Goal: Transaction & Acquisition: Download file/media

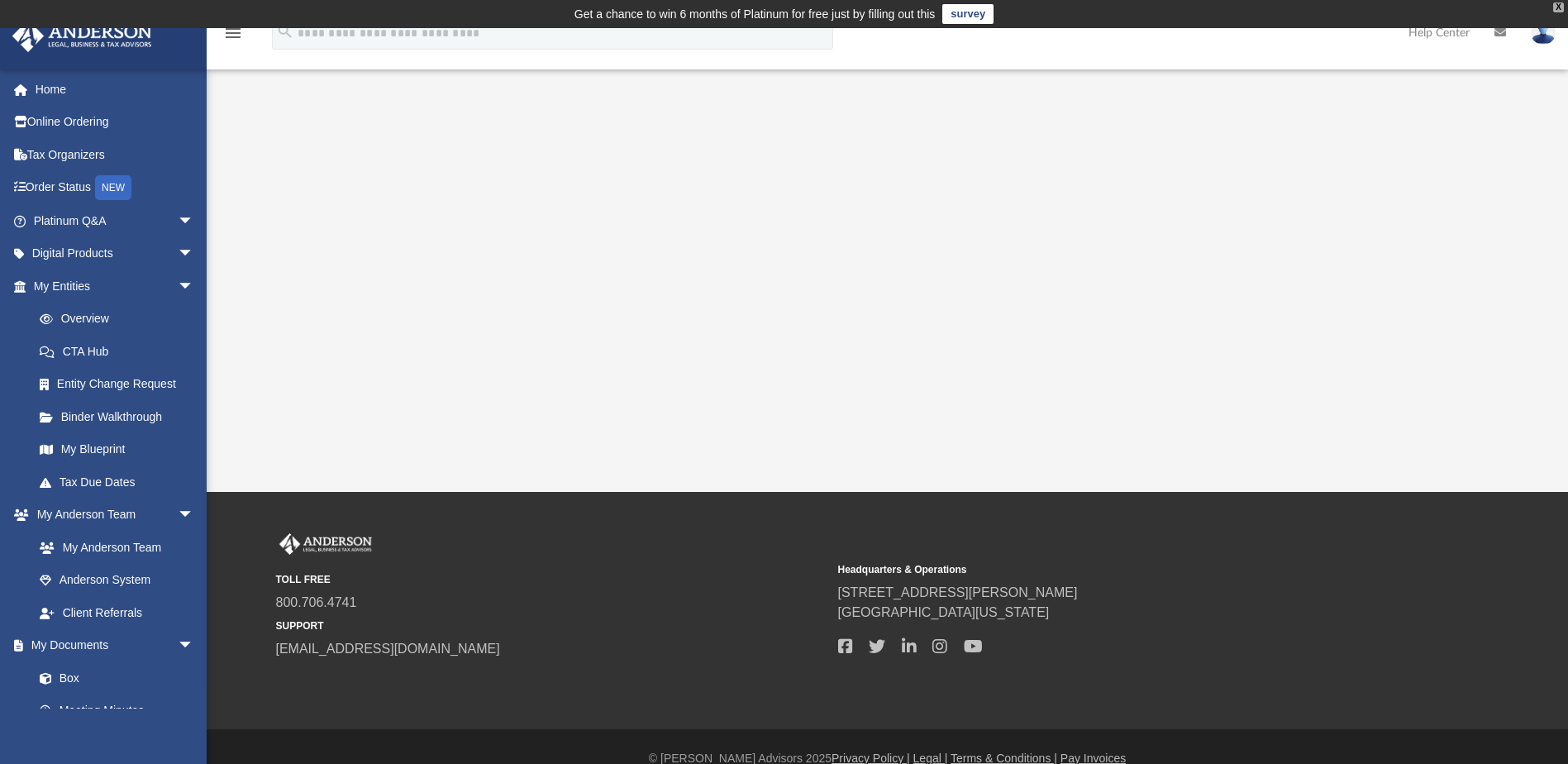
click at [1559, 5] on div "X" at bounding box center [1558, 7] width 10 height 10
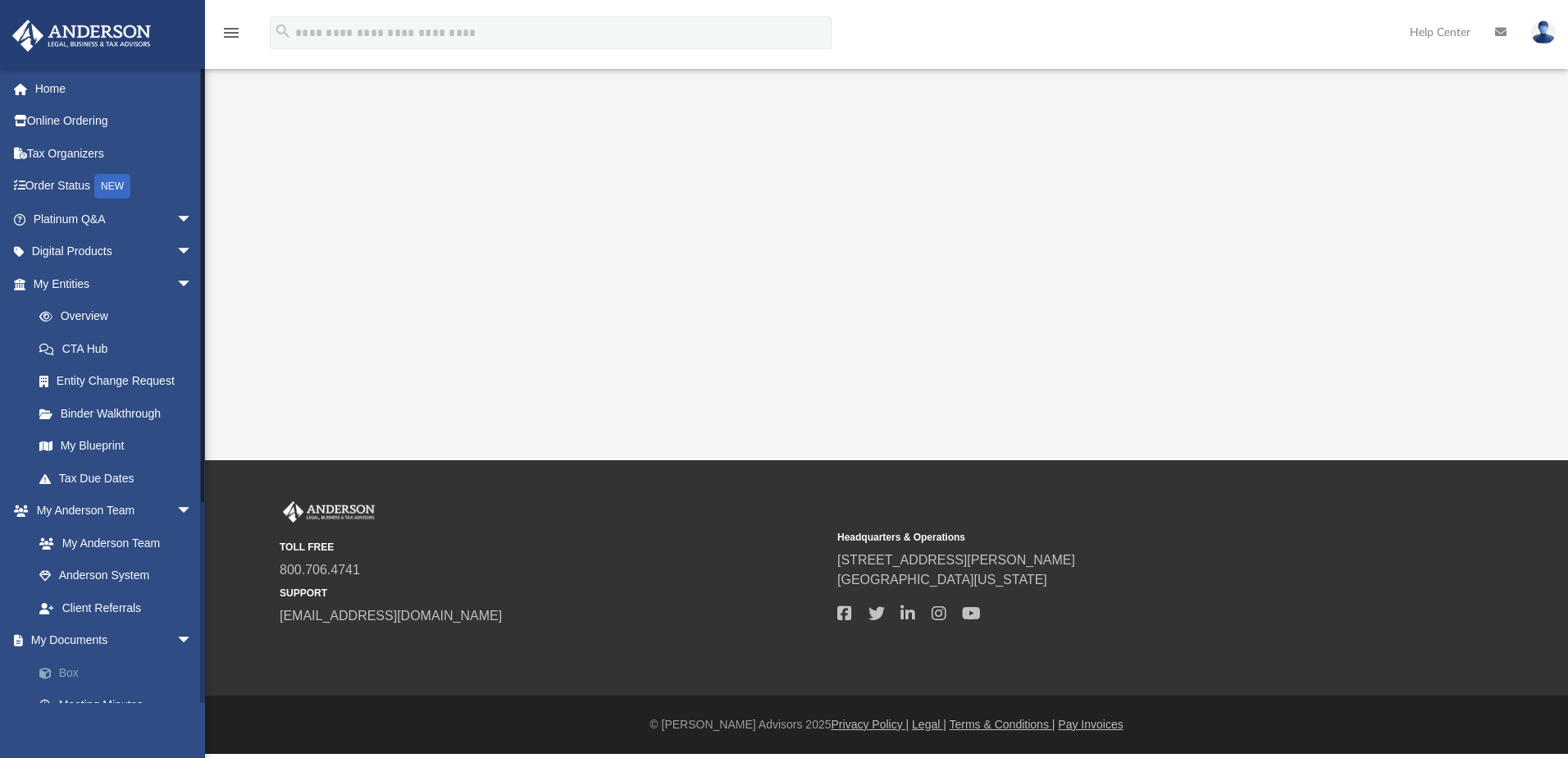
click at [78, 667] on link "Box" at bounding box center [120, 672] width 194 height 33
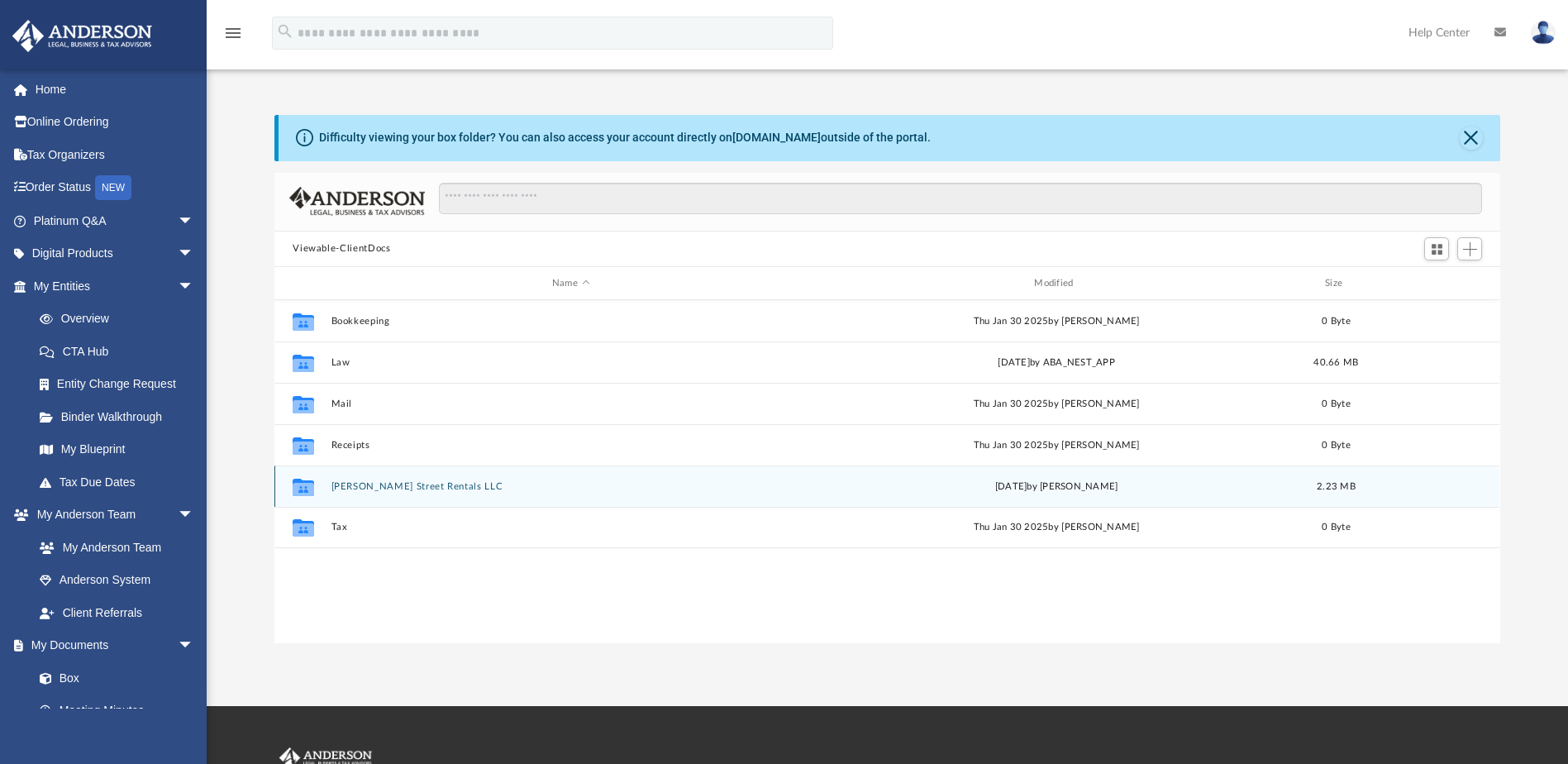
scroll to position [364, 1214]
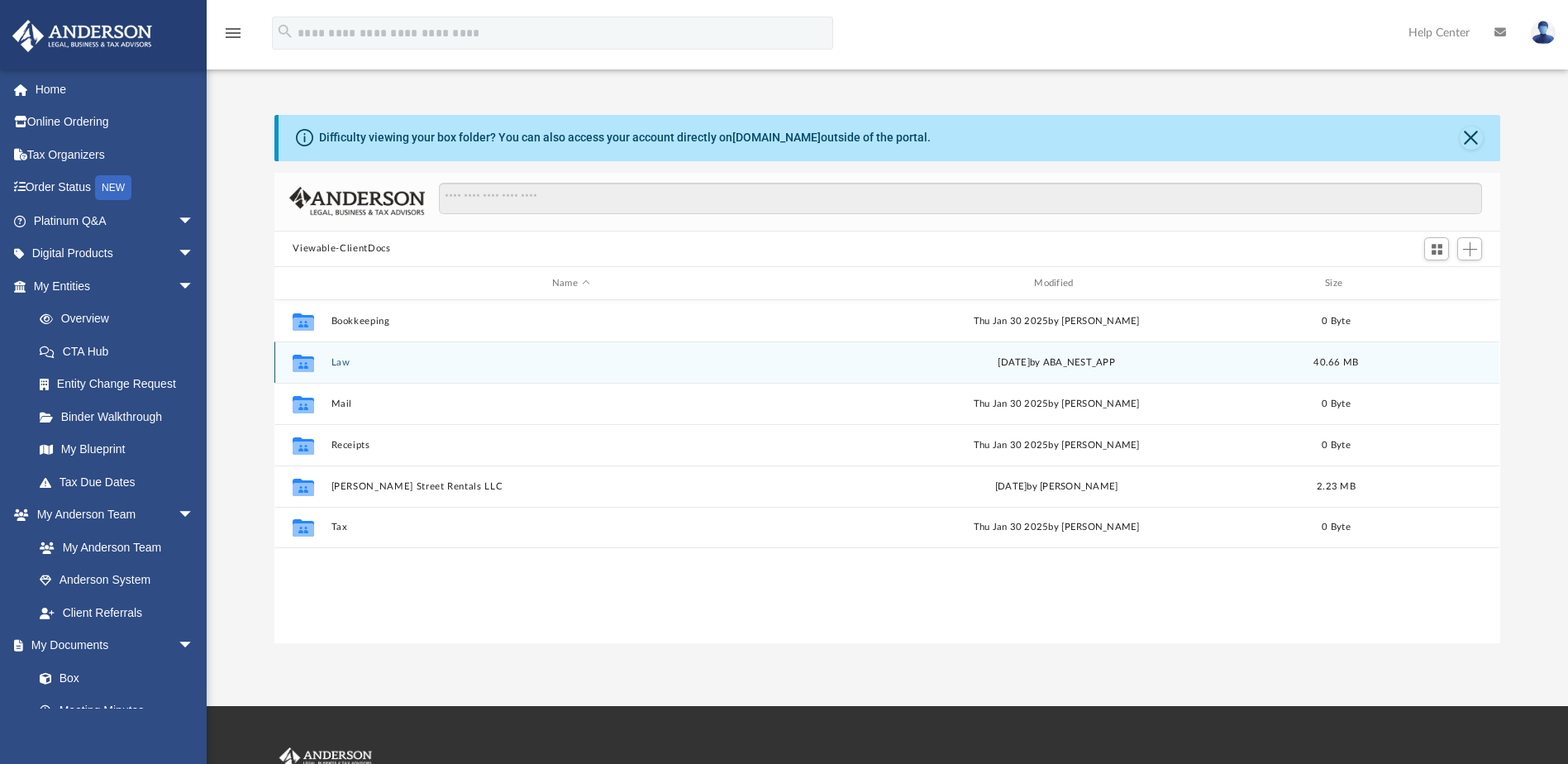
click at [339, 361] on button "Law" at bounding box center [571, 362] width 479 height 10
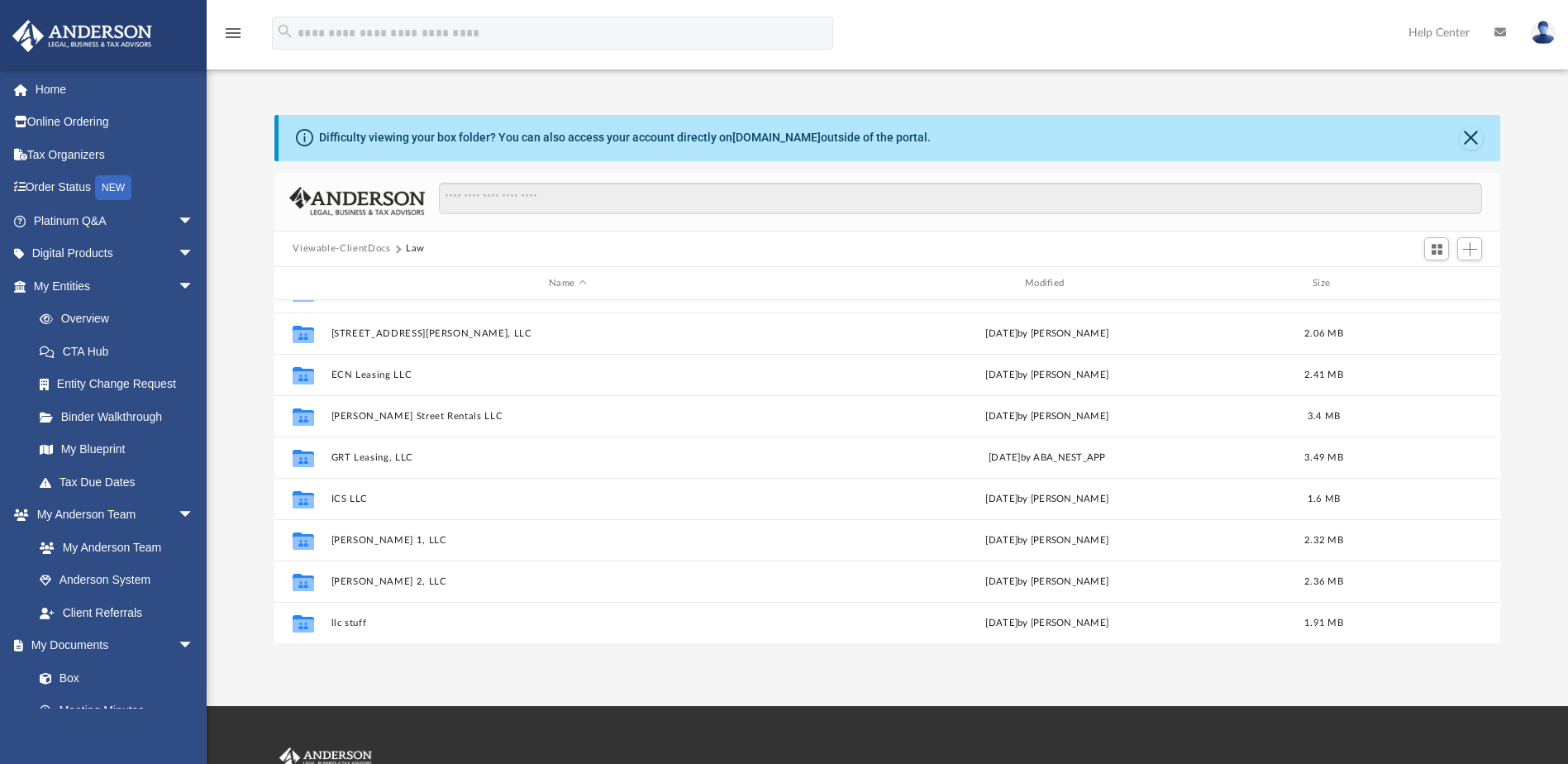
scroll to position [165, 0]
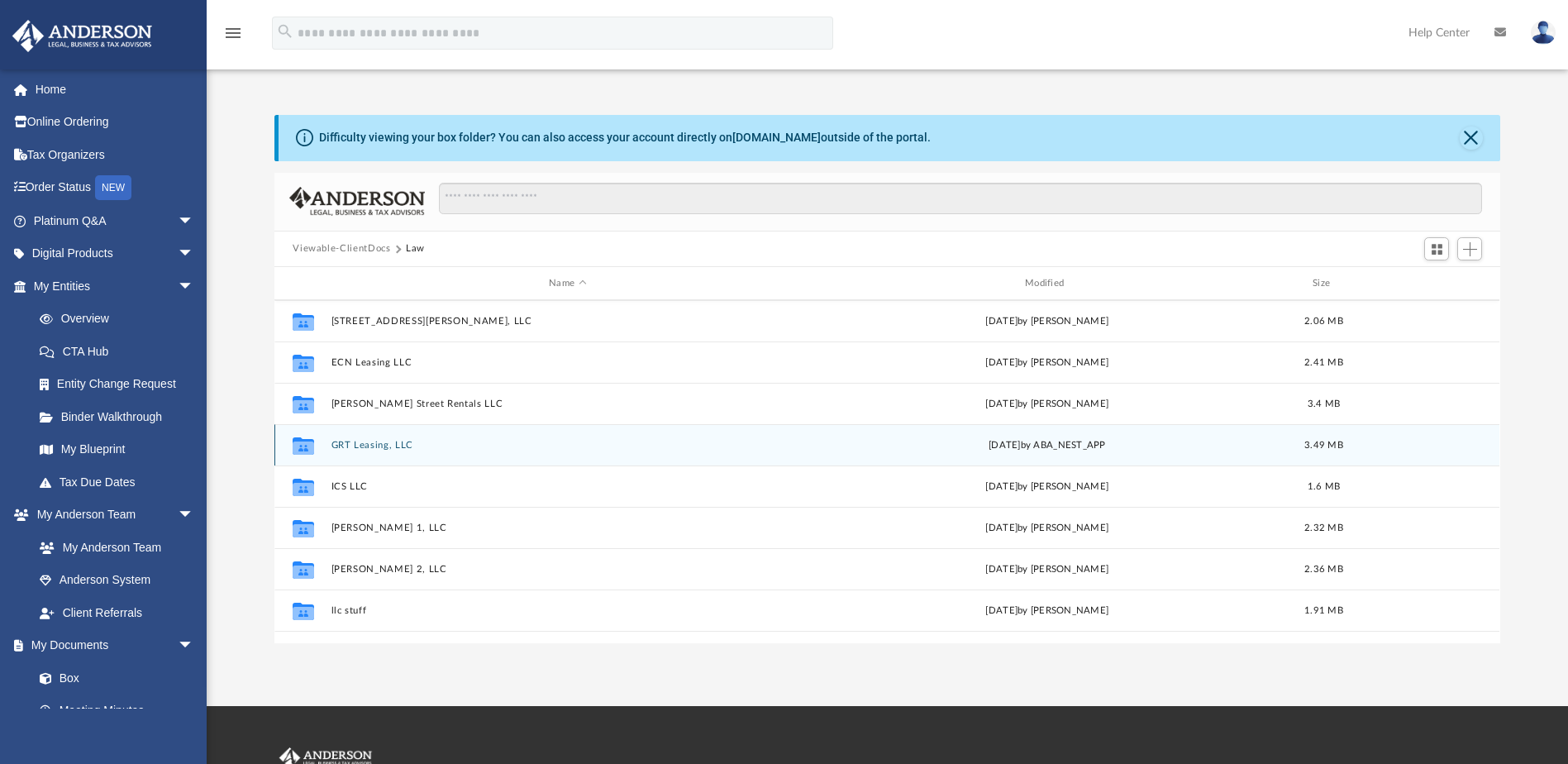
click at [368, 444] on button "GRT Leasing, LLC" at bounding box center [568, 444] width 472 height 10
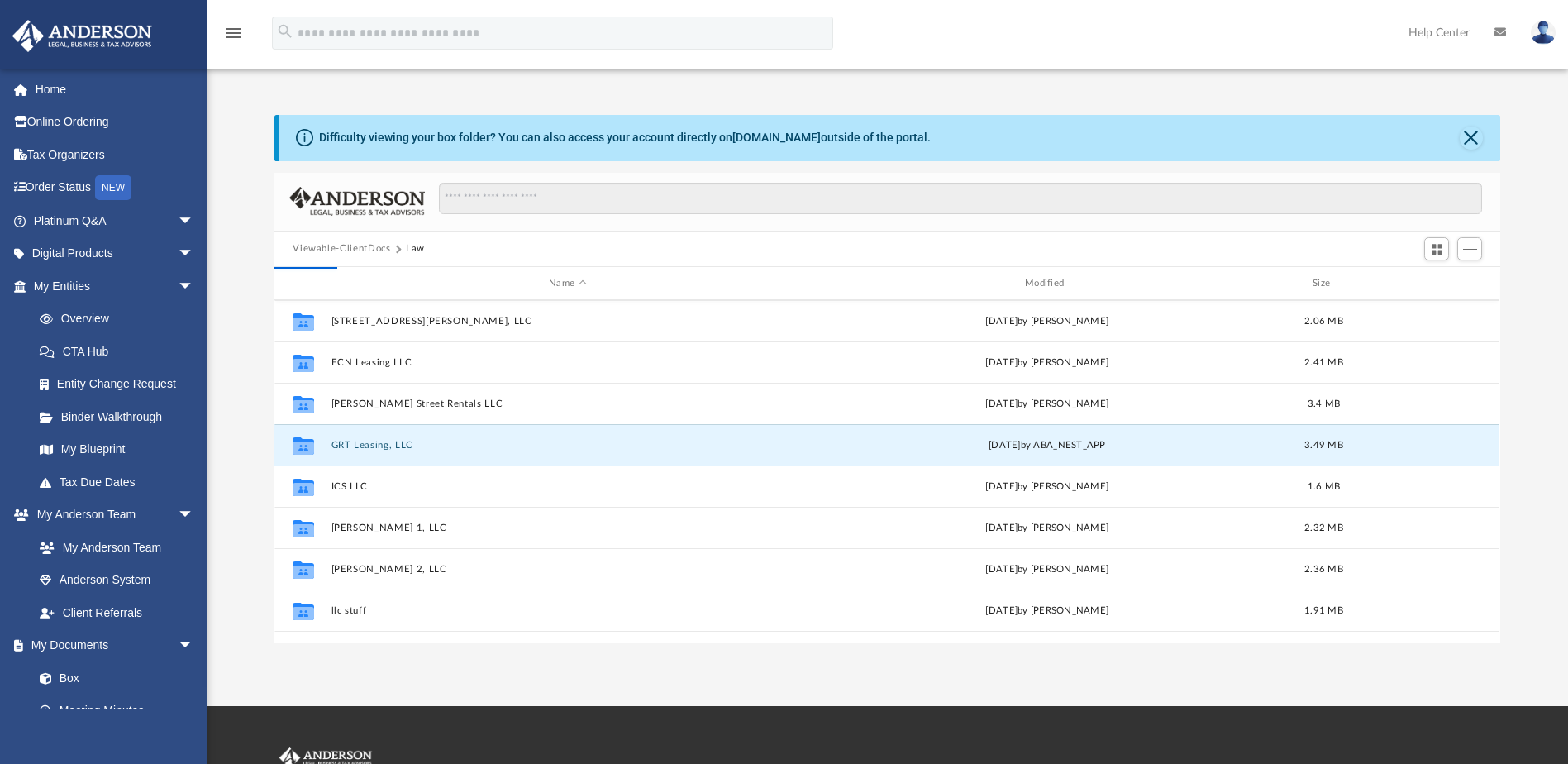
scroll to position [0, 0]
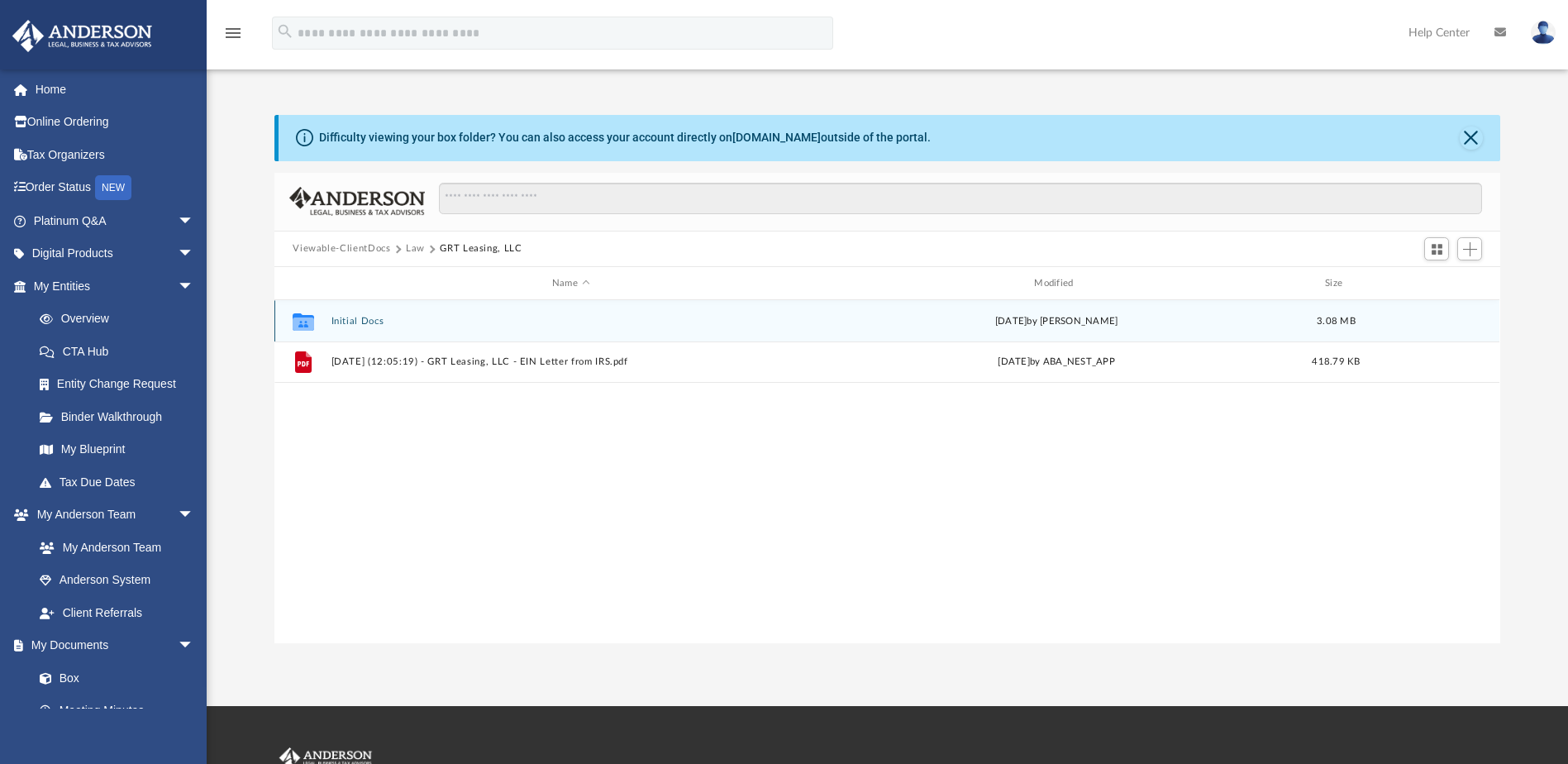
click at [368, 320] on button "Initial Docs" at bounding box center [571, 321] width 479 height 10
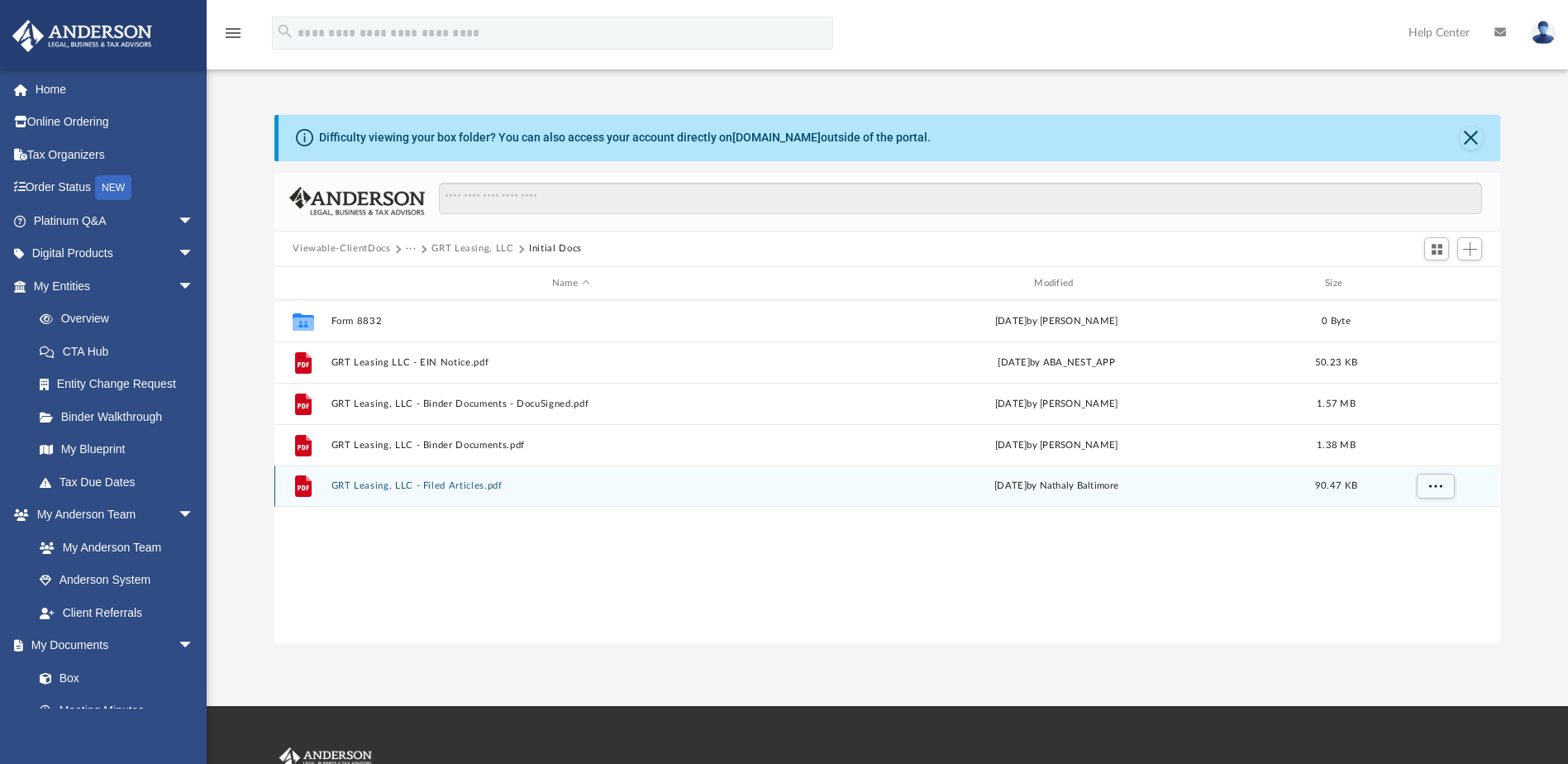
click at [416, 481] on button "GRT Leasing, LLC - Filed Articles.pdf" at bounding box center [571, 486] width 479 height 10
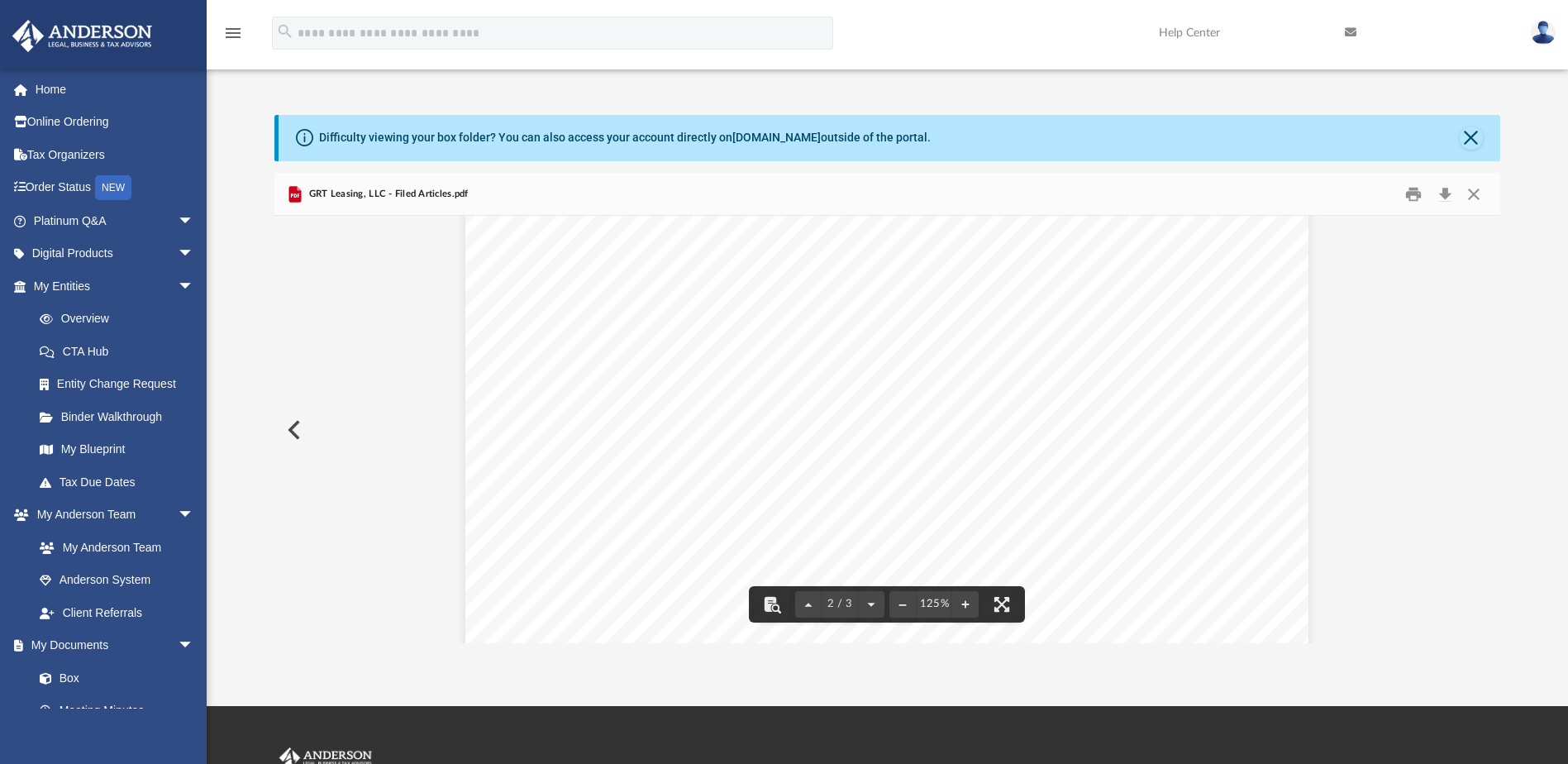
scroll to position [1158, 0]
click at [1441, 200] on button "Download" at bounding box center [1445, 193] width 30 height 25
click at [1466, 140] on button "Close" at bounding box center [1471, 138] width 23 height 23
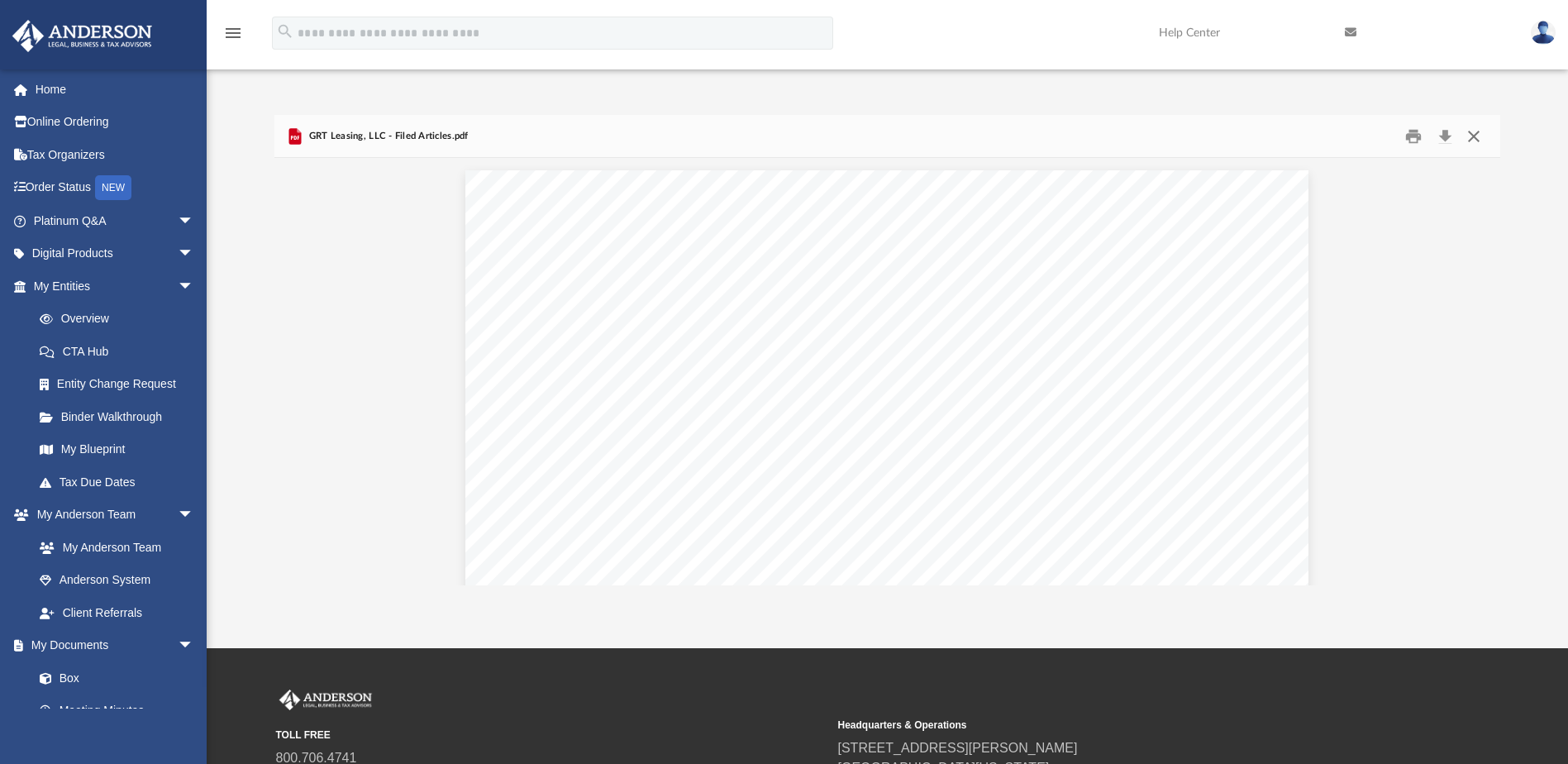
click at [1473, 141] on button "Close" at bounding box center [1474, 135] width 30 height 25
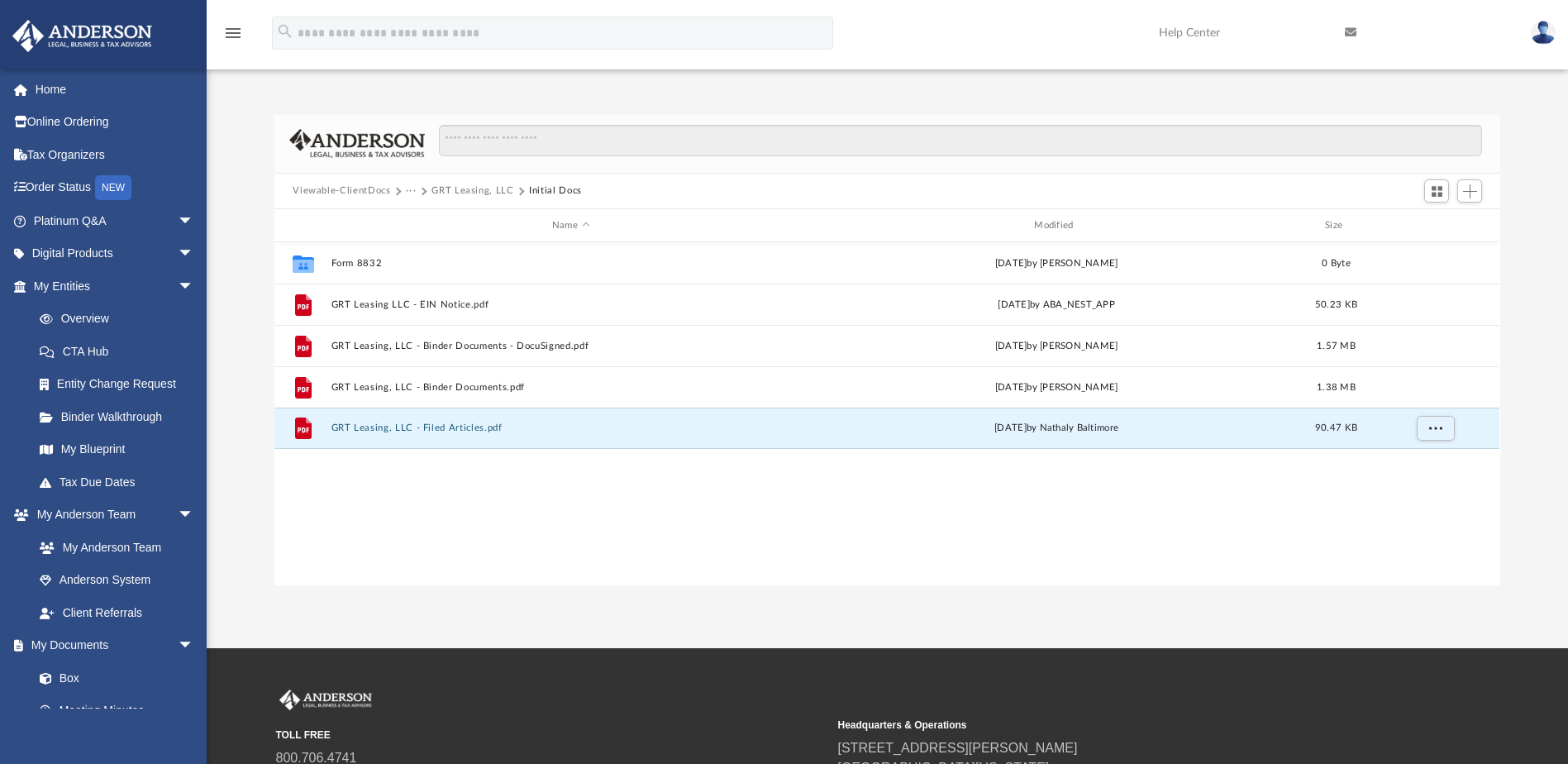
click at [477, 192] on button "GRT Leasing, LLC" at bounding box center [471, 191] width 82 height 15
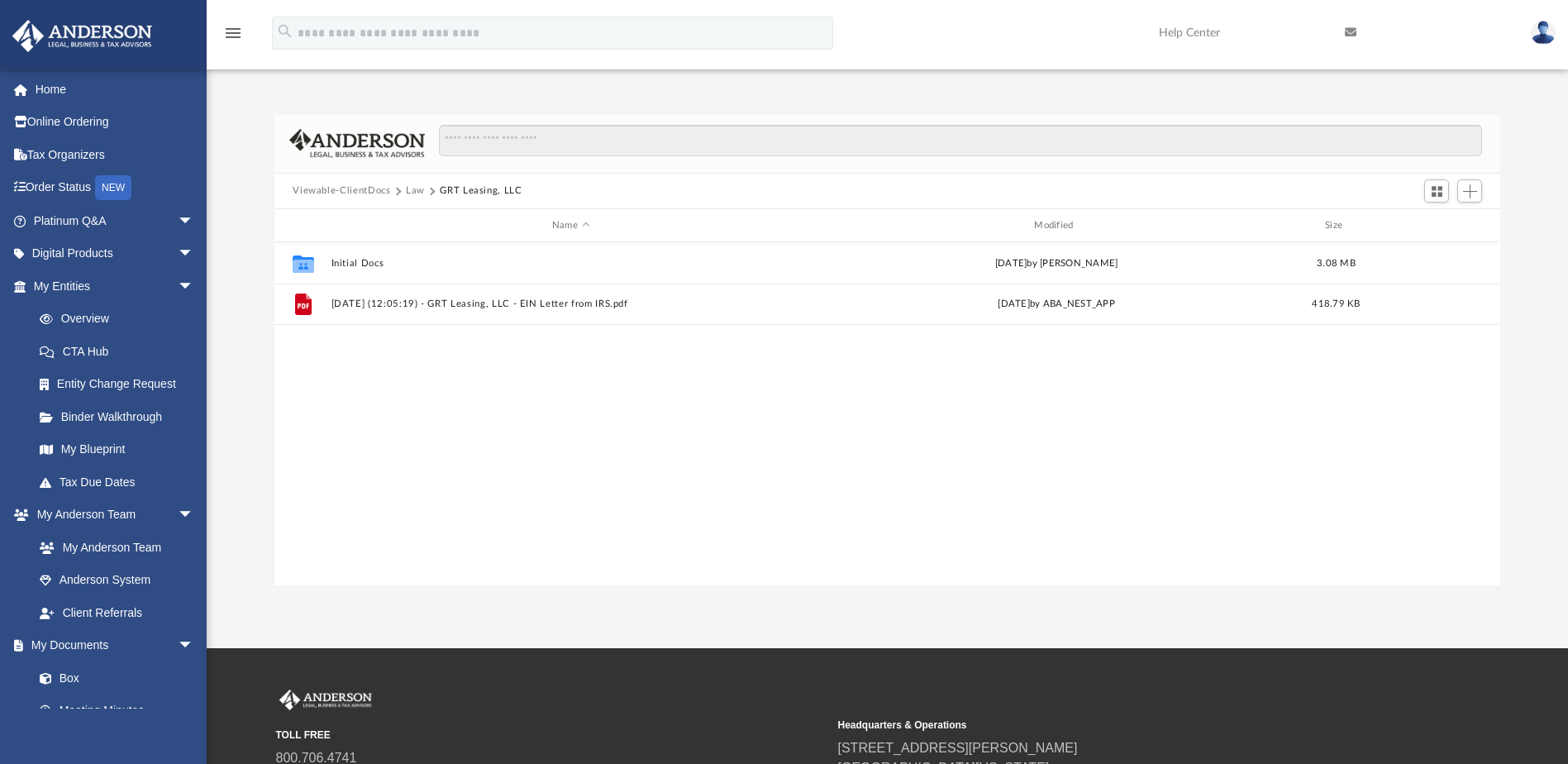
click at [419, 192] on button "Law" at bounding box center [415, 191] width 19 height 15
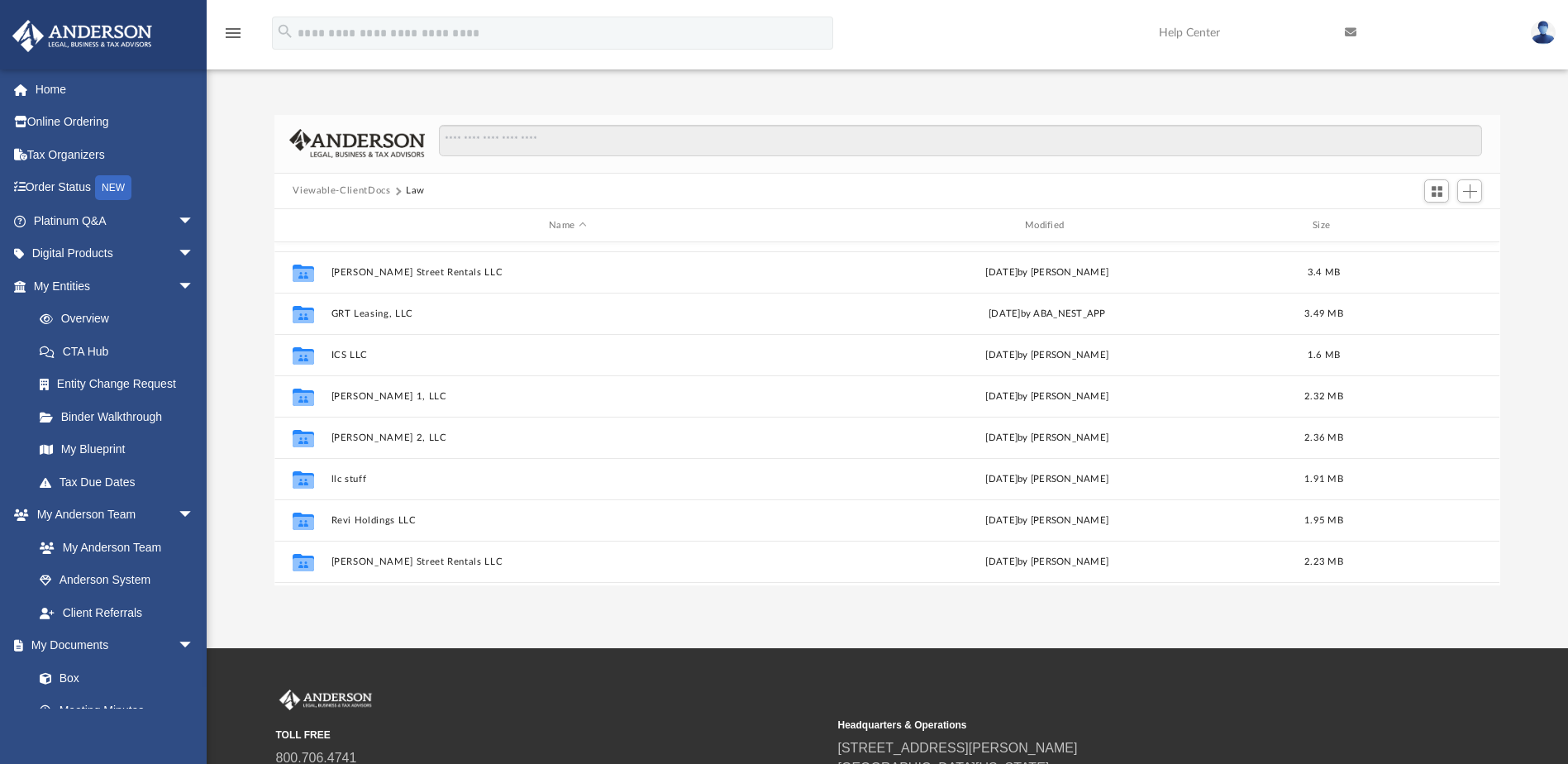
scroll to position [248, 0]
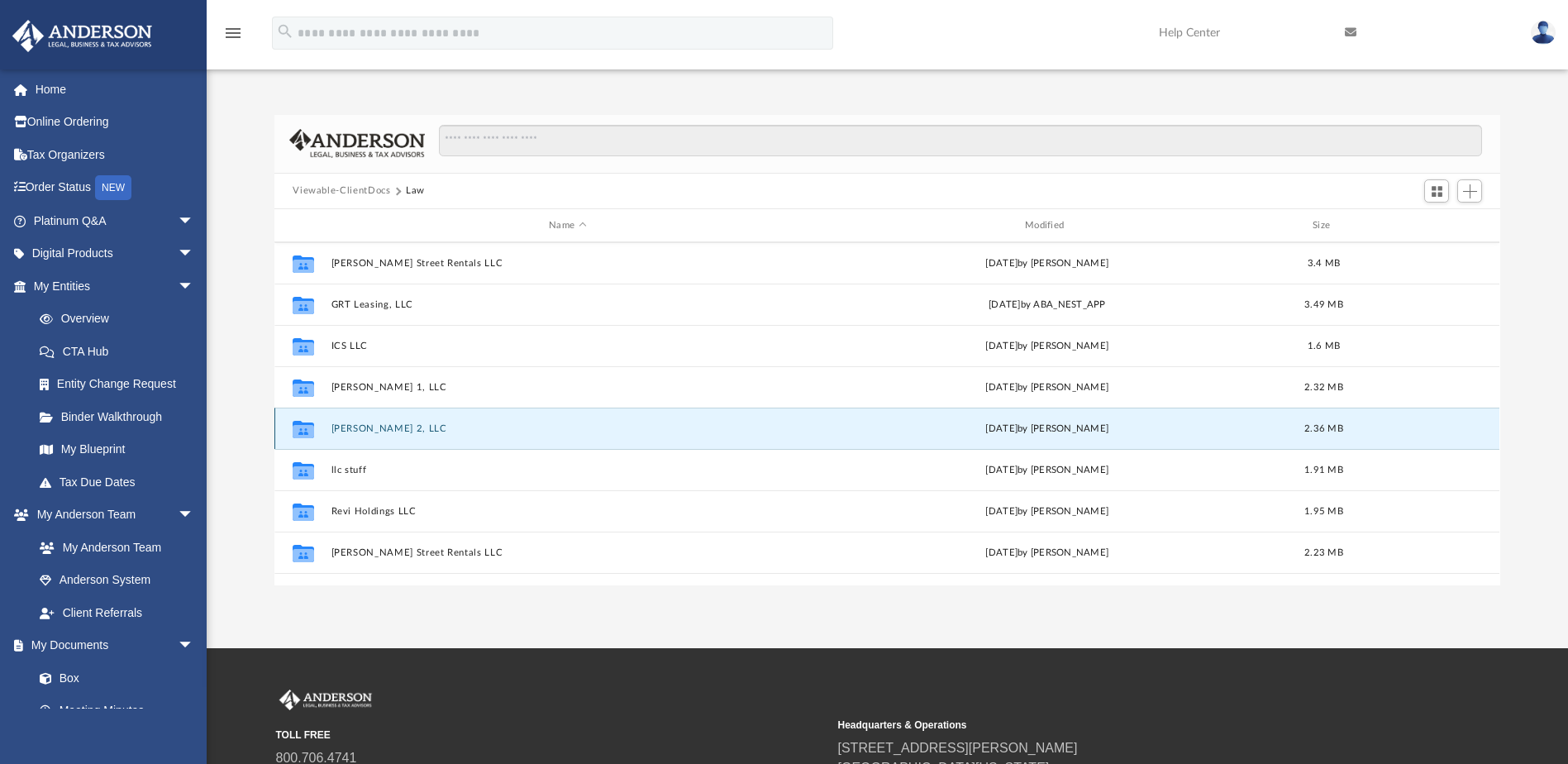
click at [373, 424] on button "[PERSON_NAME] 2, LLC" at bounding box center [568, 428] width 472 height 10
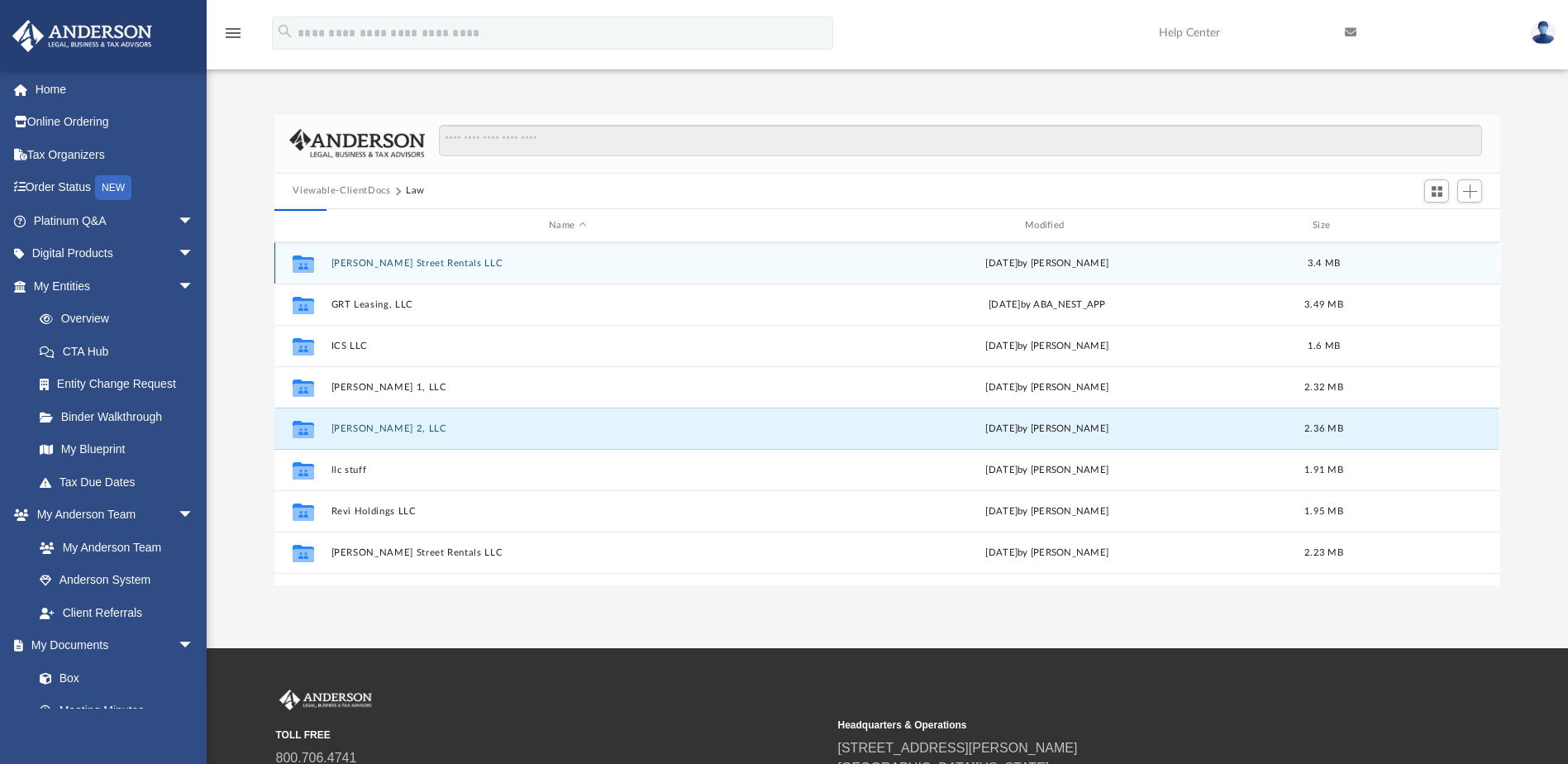
scroll to position [0, 0]
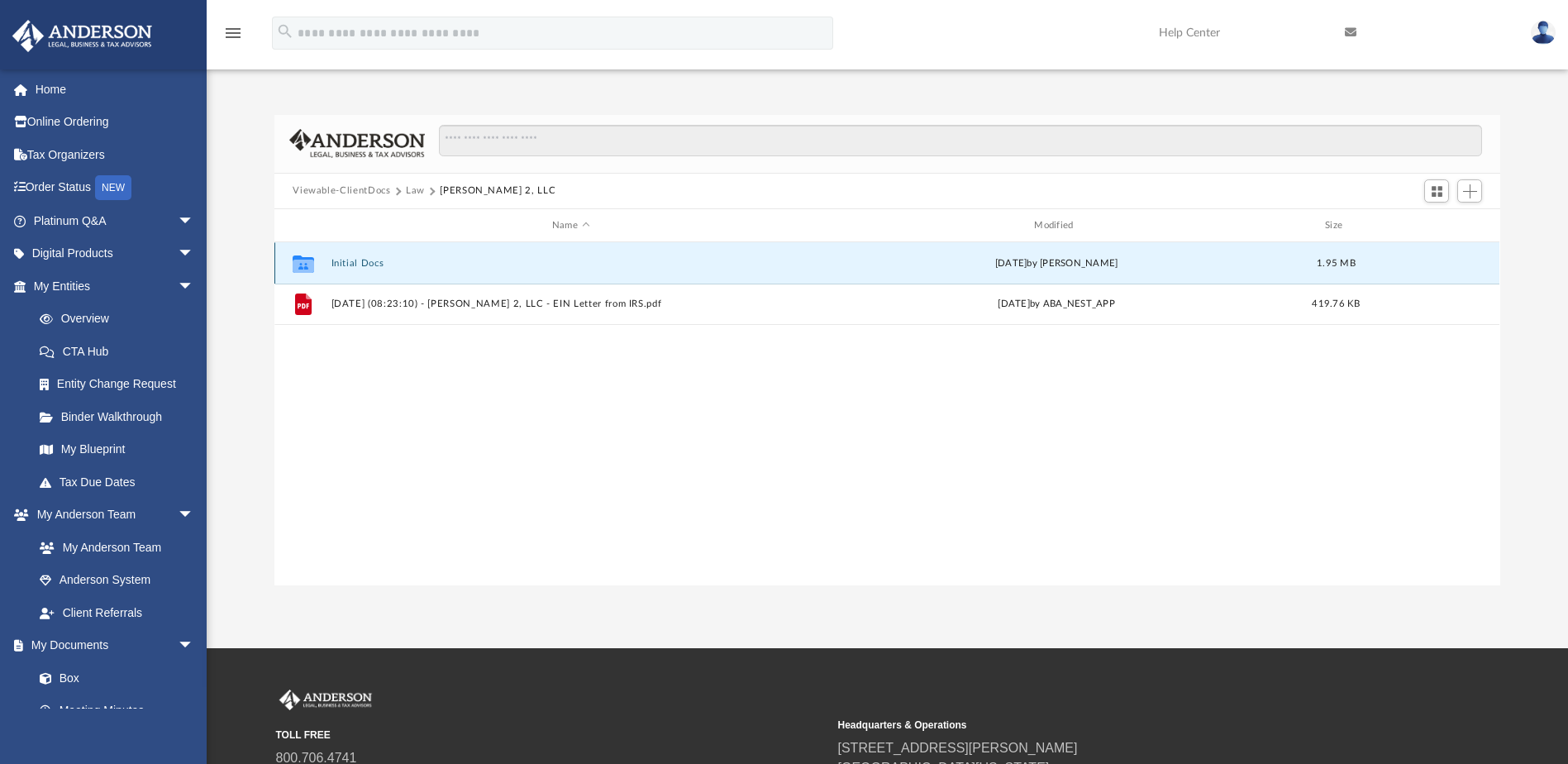
click at [339, 258] on button "Initial Docs" at bounding box center [571, 262] width 479 height 10
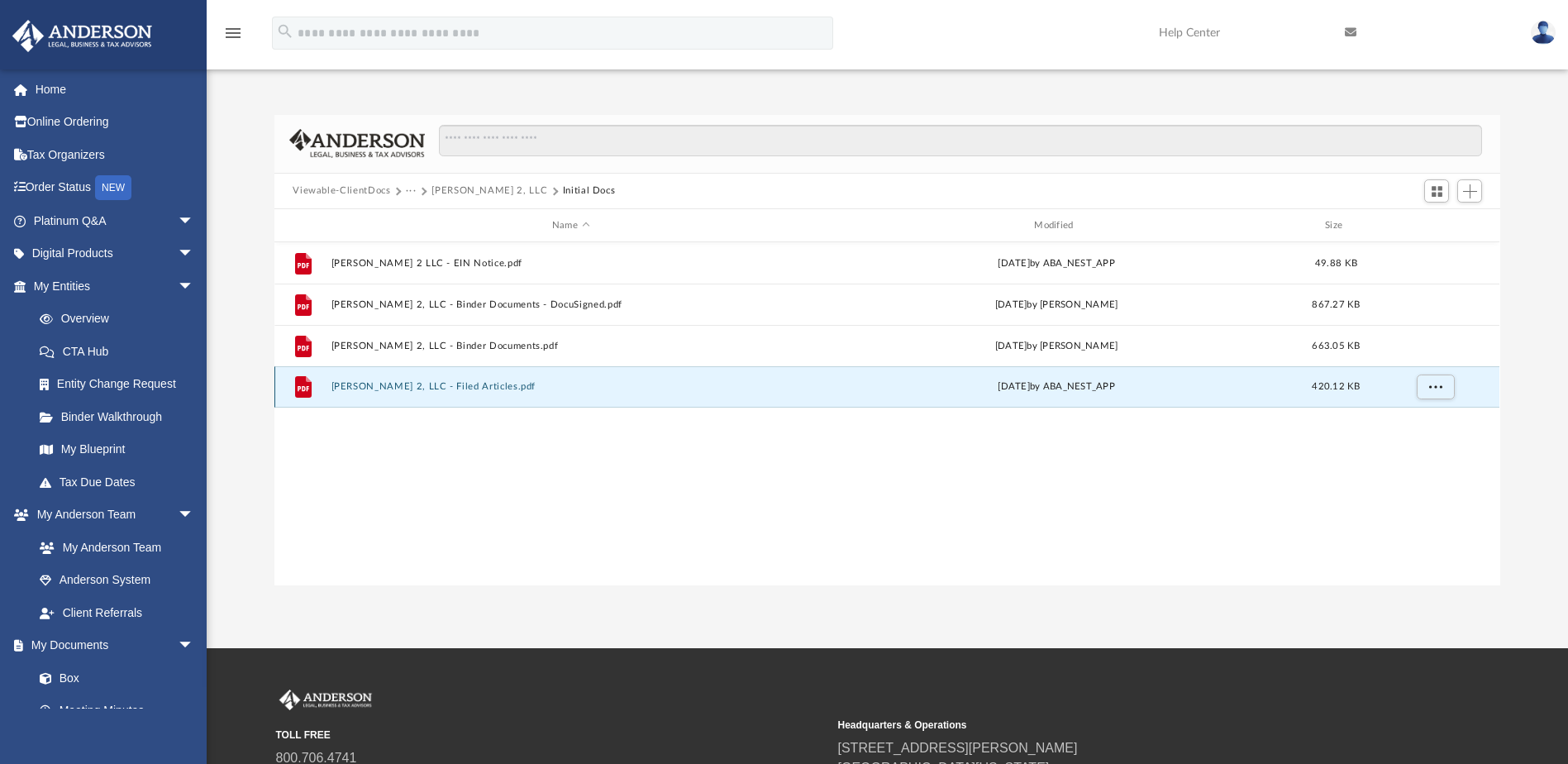
click at [435, 391] on button "[PERSON_NAME] 2, LLC - Filed Articles.pdf" at bounding box center [571, 386] width 479 height 10
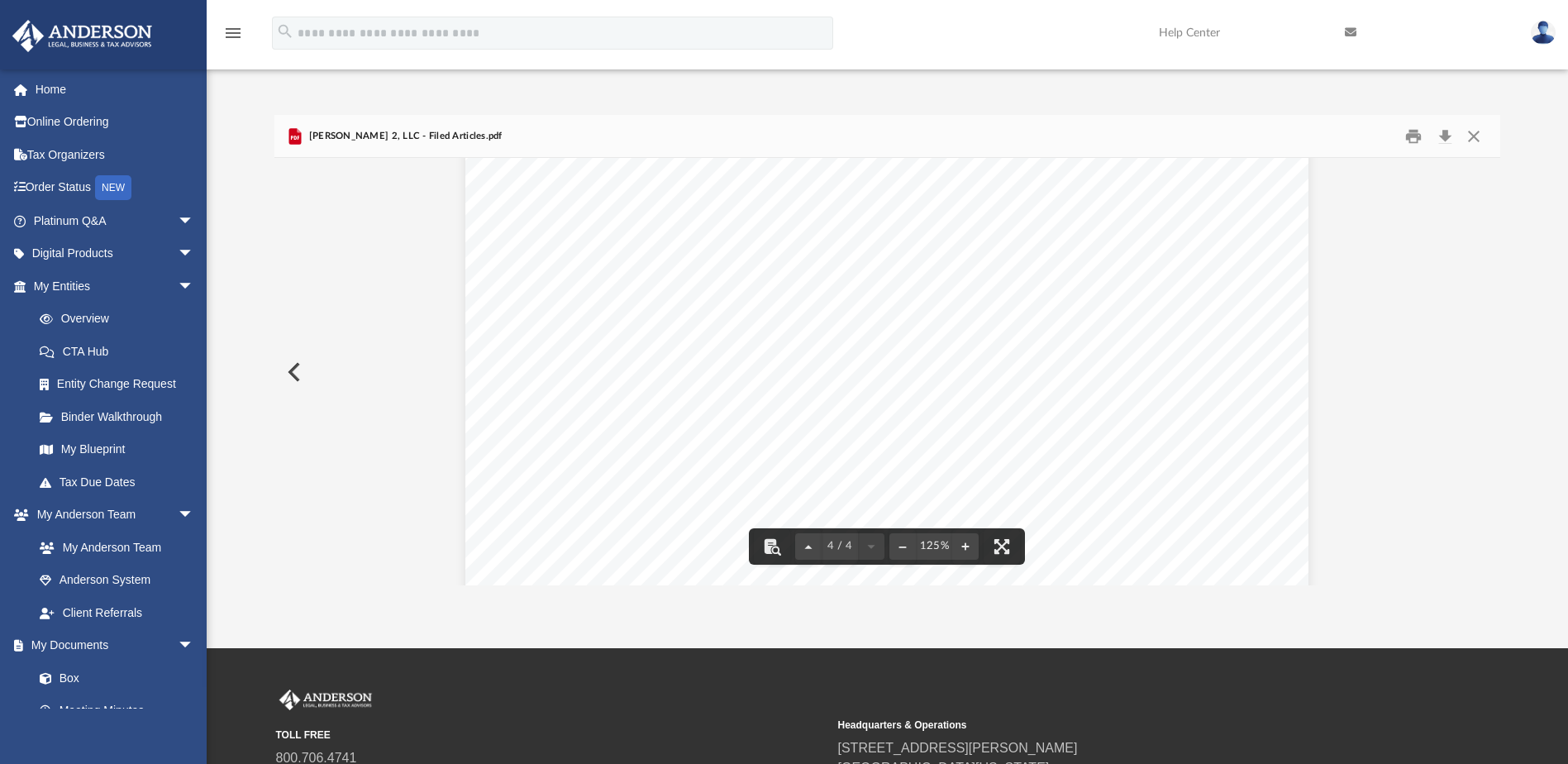
scroll to position [4037, 0]
click at [1443, 131] on button "Download" at bounding box center [1445, 135] width 30 height 25
